Goal: Communication & Community: Answer question/provide support

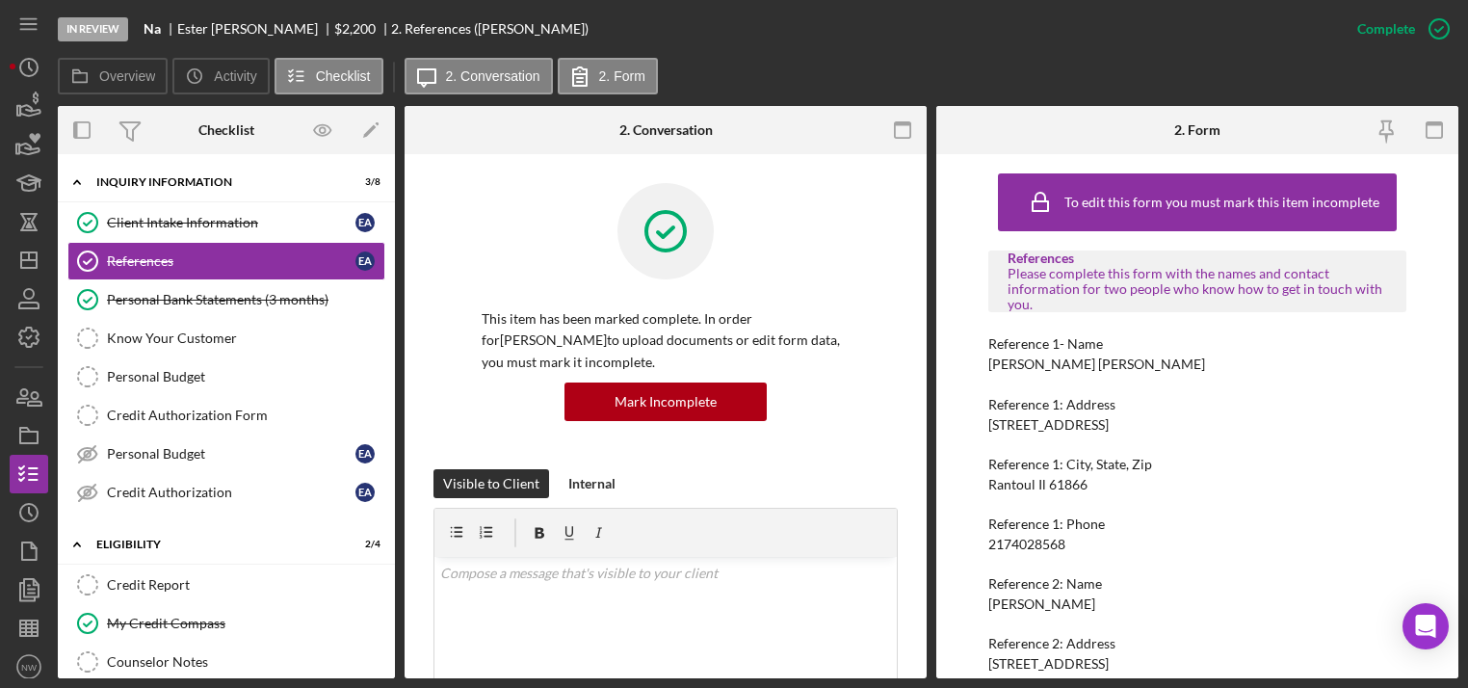
scroll to position [143, 0]
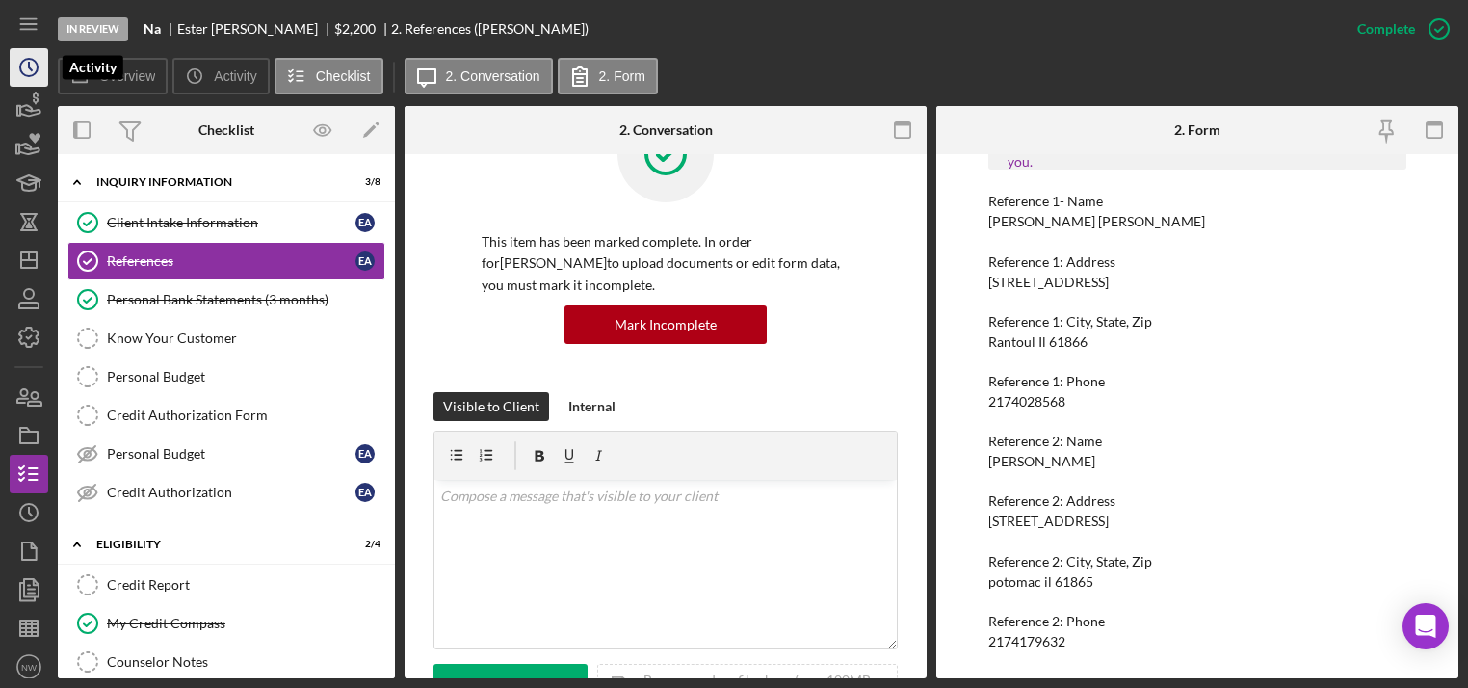
click at [27, 69] on icon "Icon/History" at bounding box center [29, 67] width 48 height 48
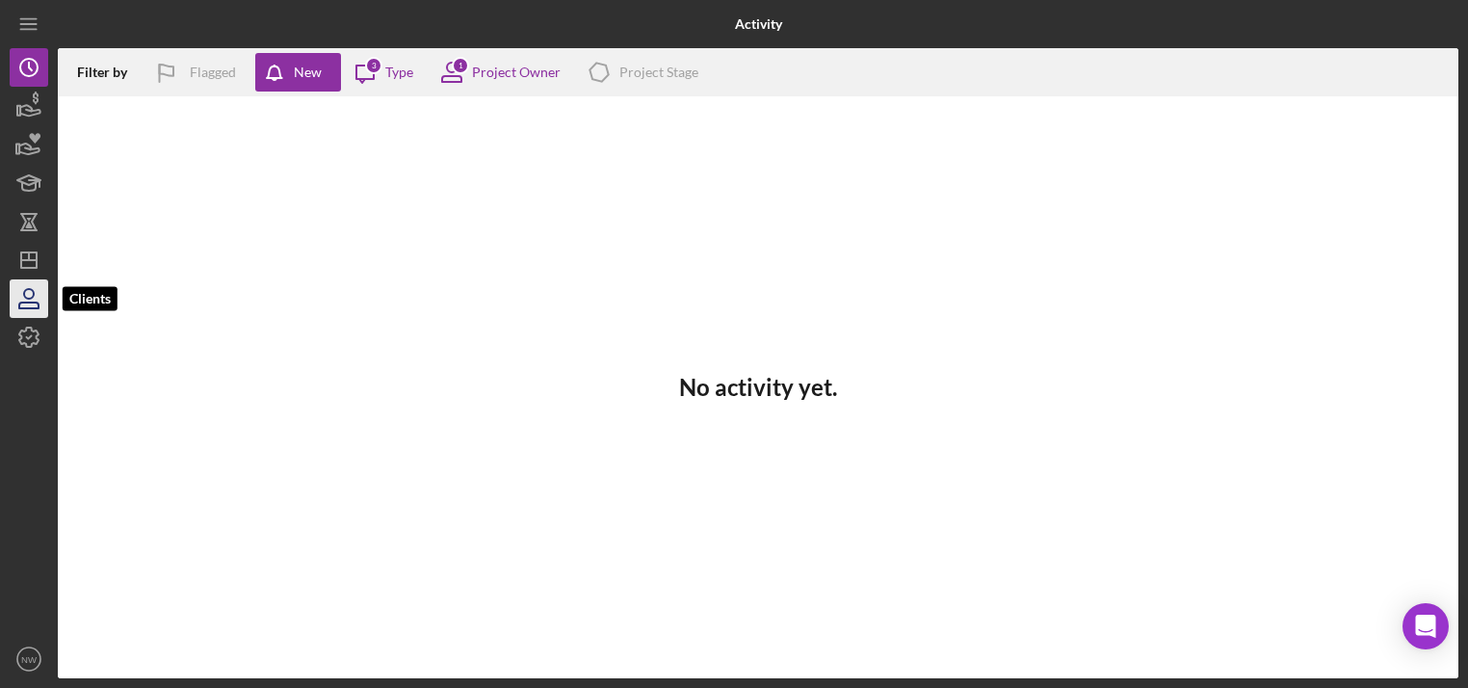
click at [37, 295] on icon "button" at bounding box center [29, 299] width 48 height 48
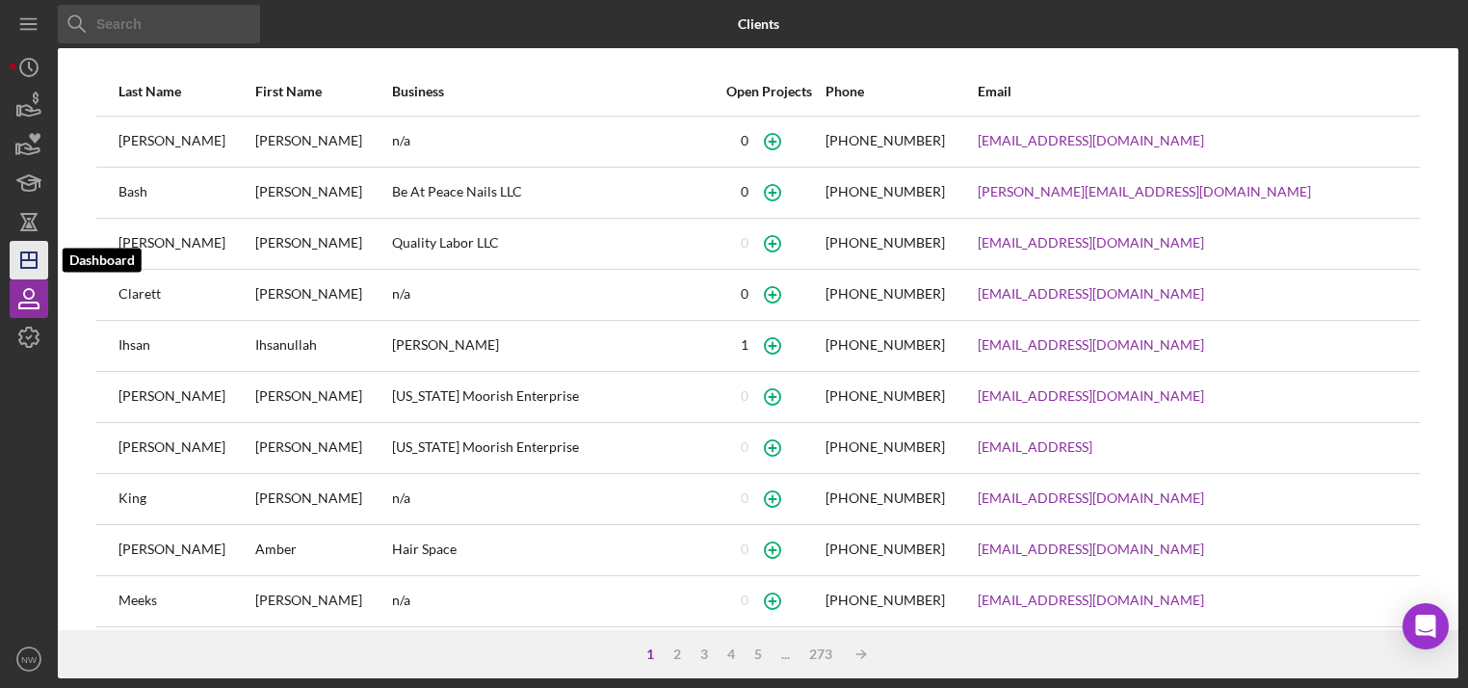
click at [30, 260] on line "button" at bounding box center [28, 260] width 15 height 0
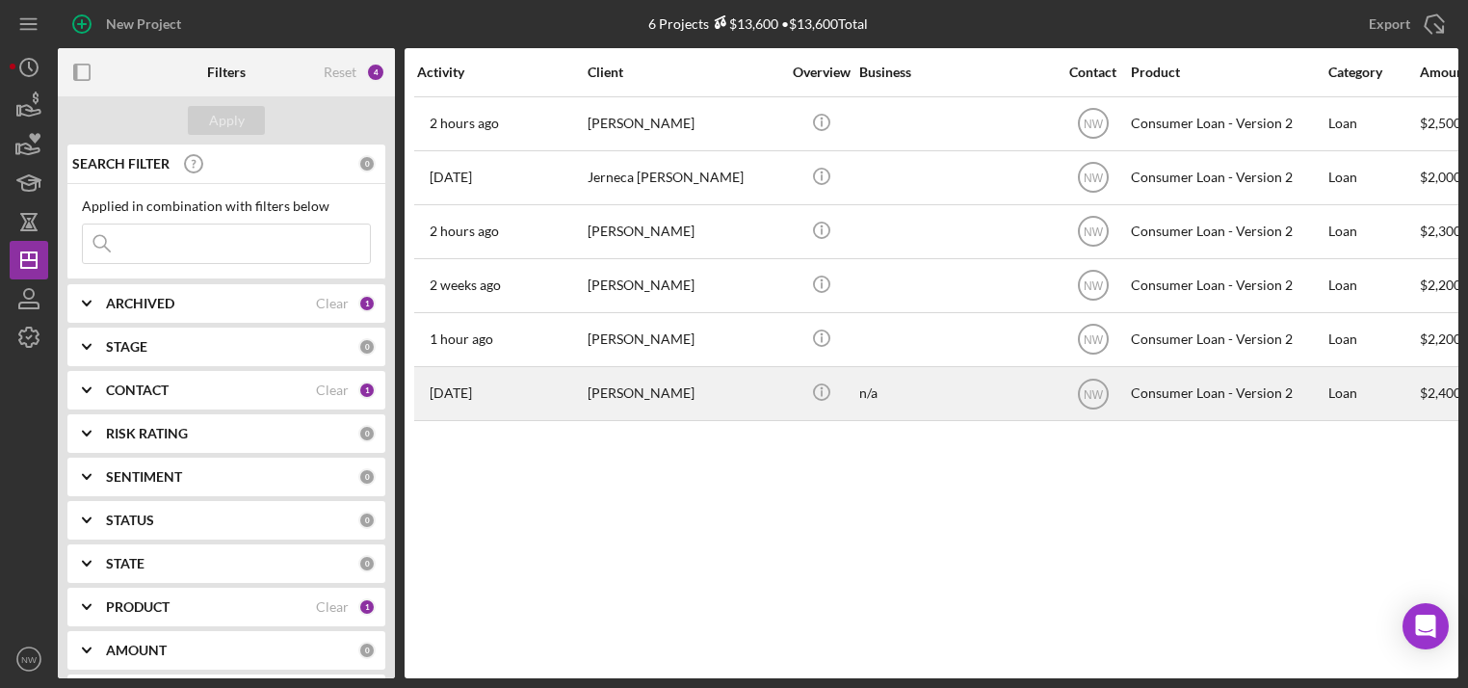
click at [622, 391] on div "[PERSON_NAME]" at bounding box center [684, 393] width 193 height 51
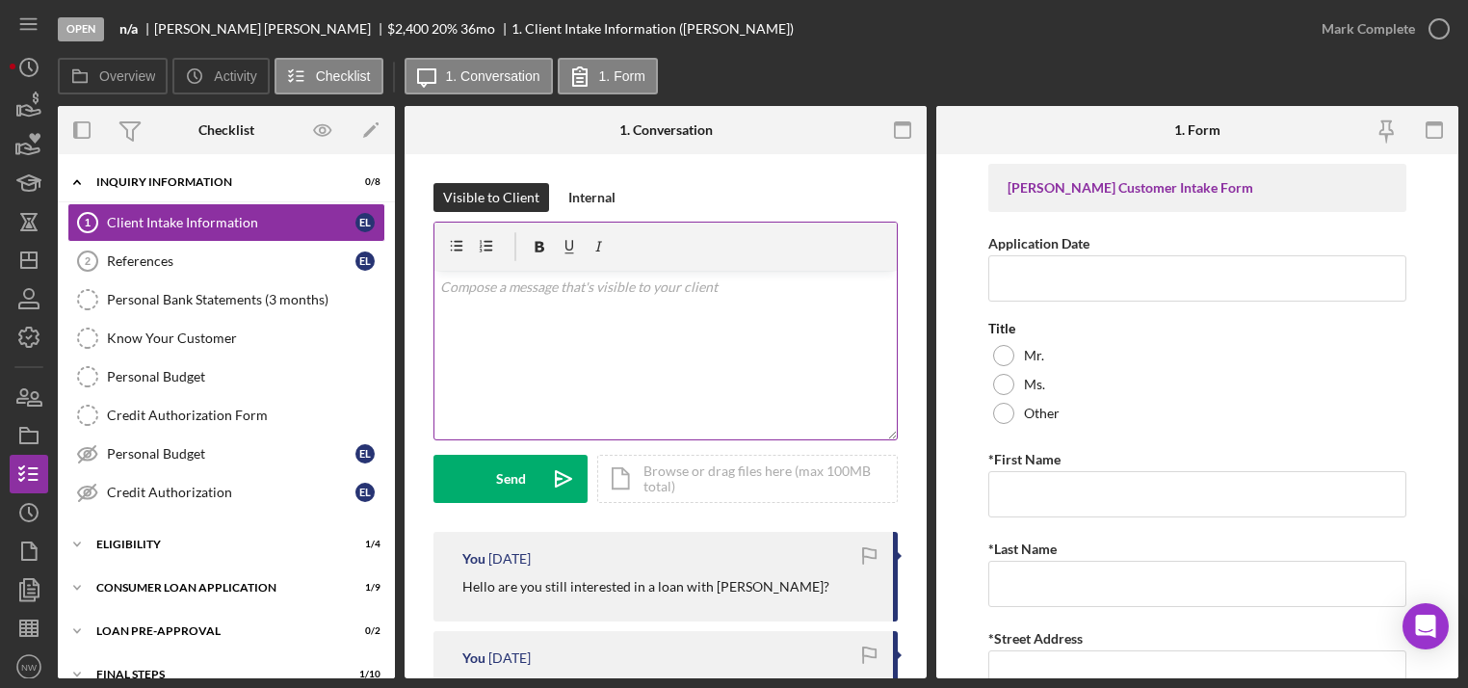
click at [501, 326] on div "v Color teal Color pink Remove color Add row above Add row below Add column bef…" at bounding box center [666, 355] width 462 height 169
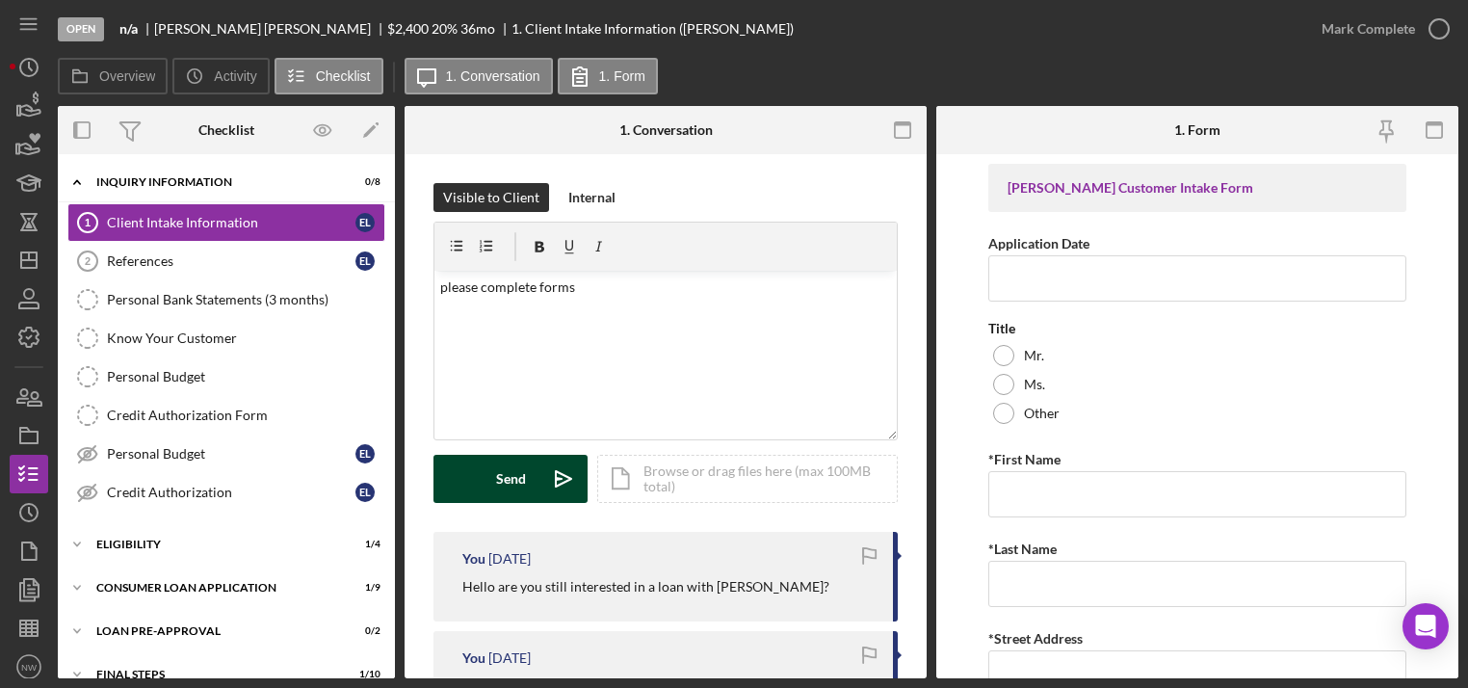
click at [477, 478] on button "Send Icon/icon-invite-send" at bounding box center [511, 479] width 154 height 48
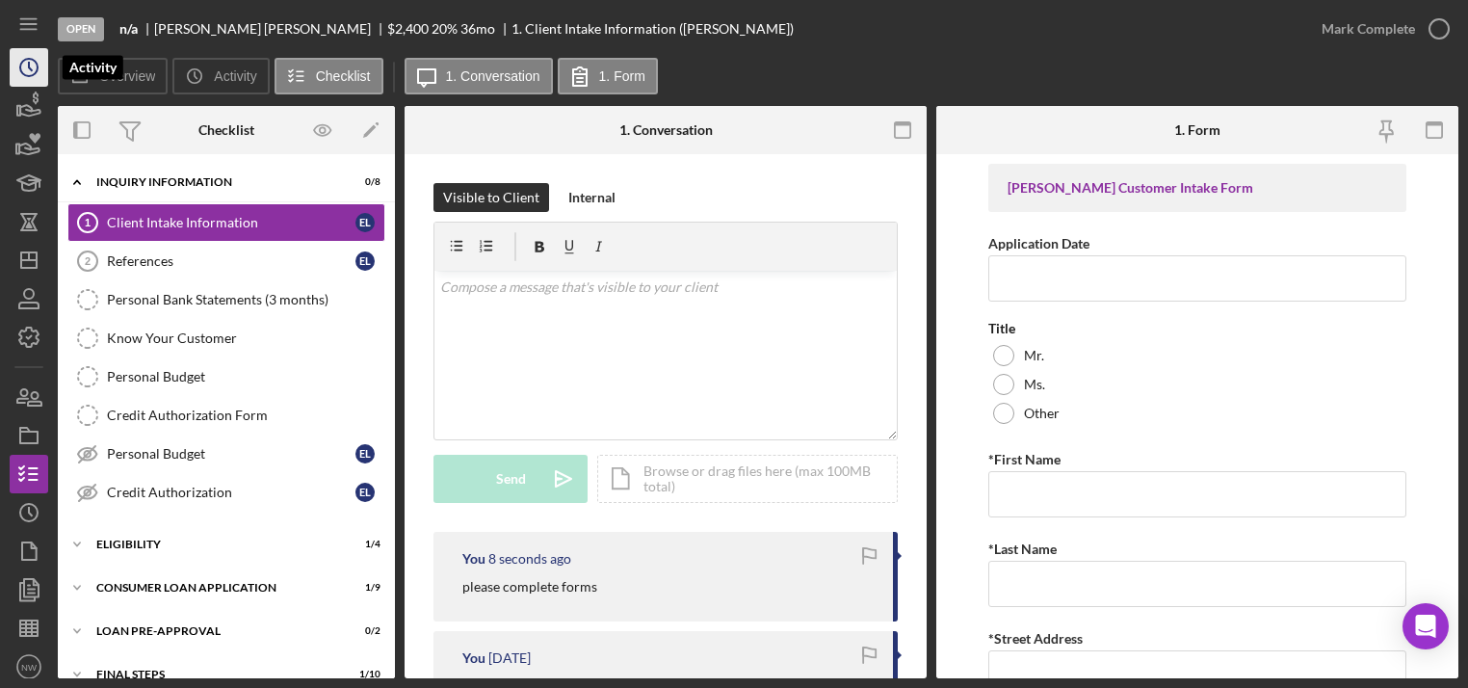
click at [25, 62] on icon "Icon/History" at bounding box center [29, 67] width 48 height 48
